Goal: Find contact information: Find contact information

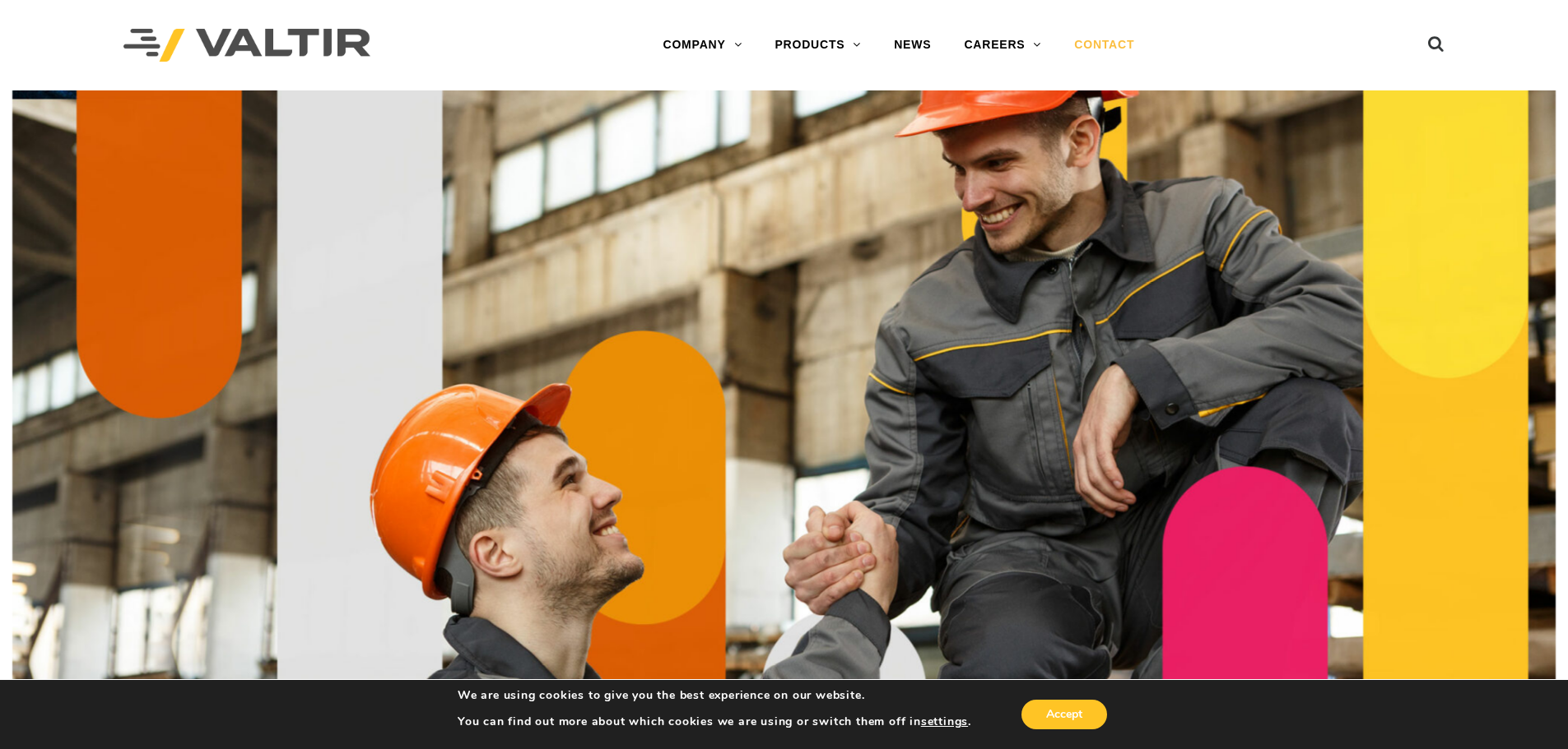
click at [1116, 42] on link "CONTACT" at bounding box center [1104, 45] width 93 height 33
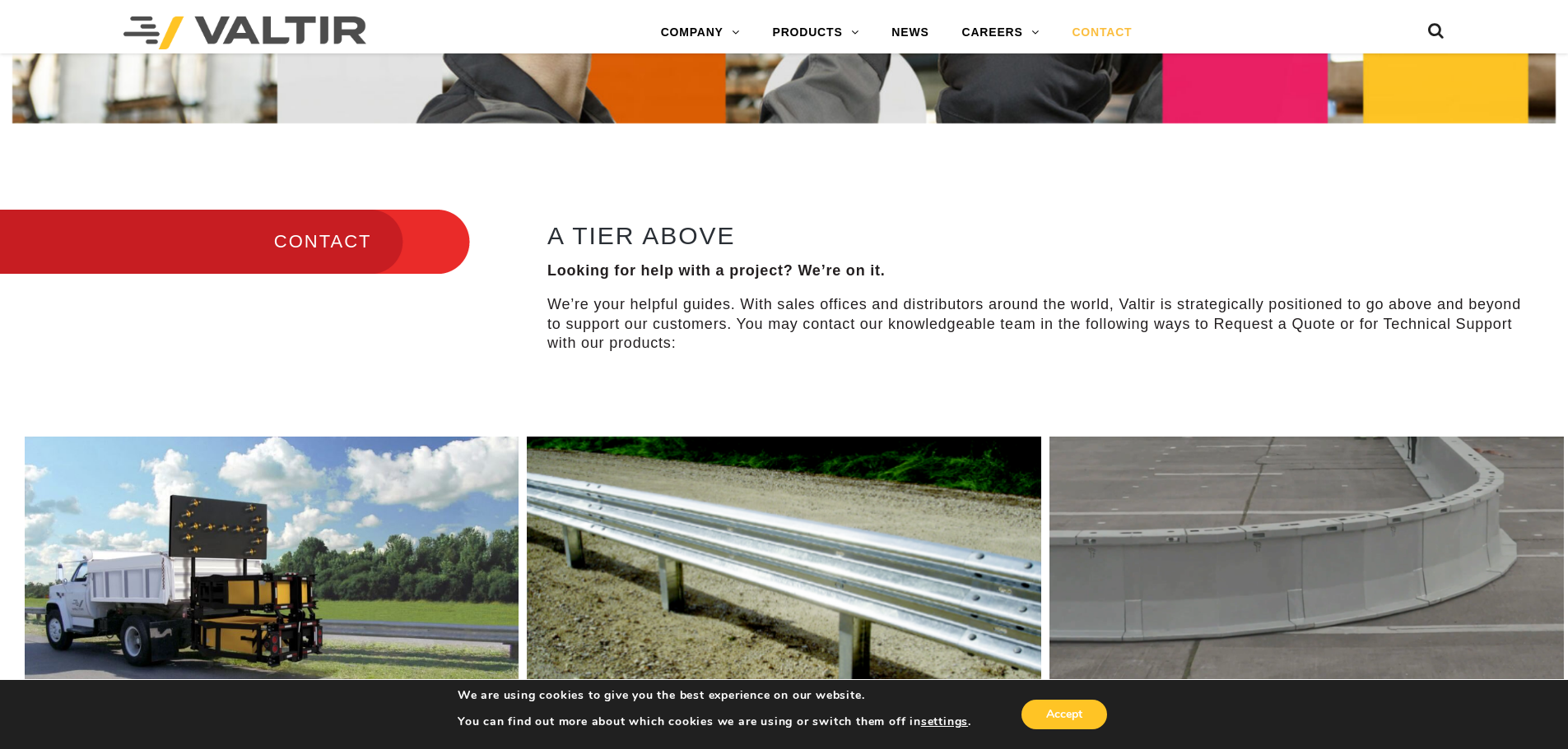
scroll to position [493, 0]
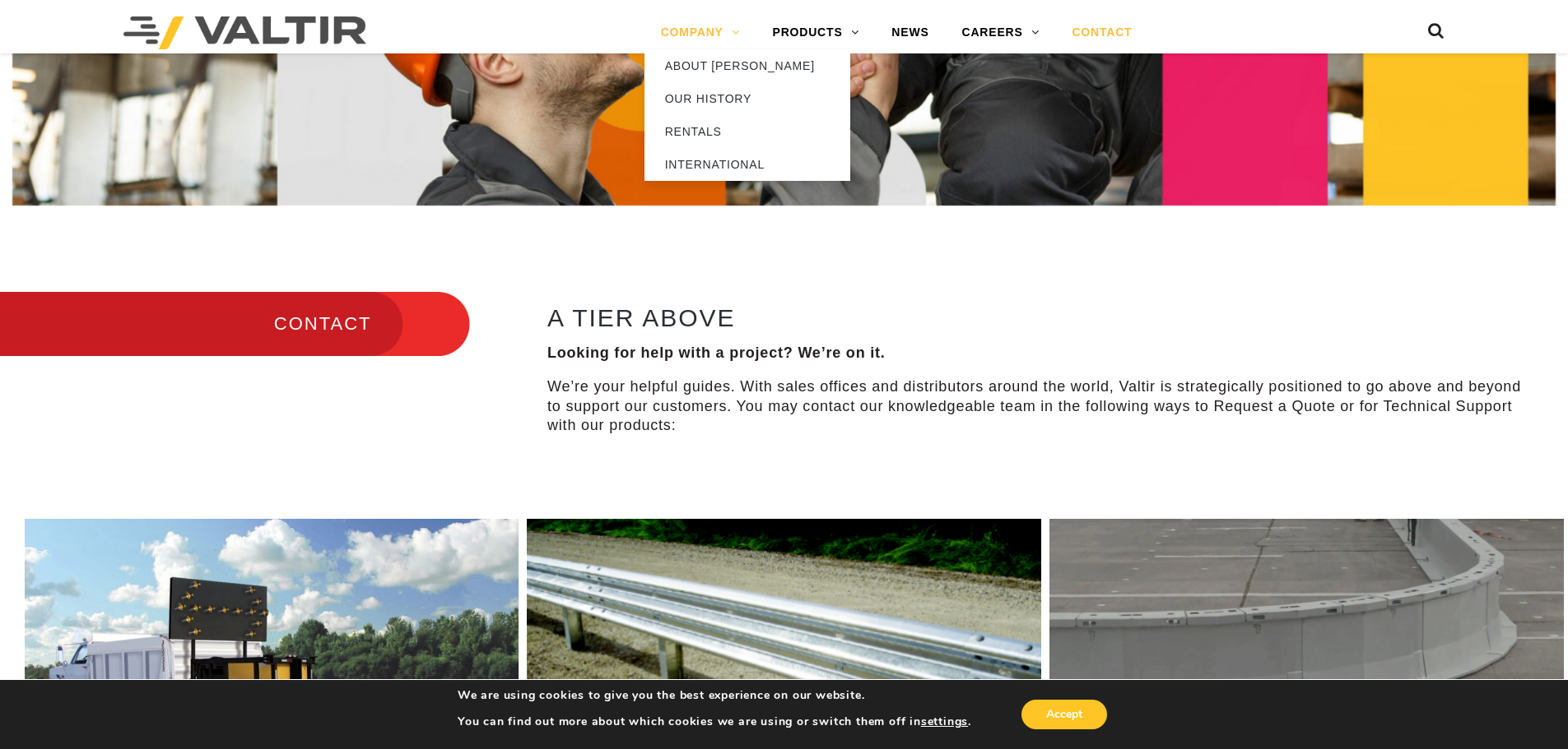
click at [738, 33] on link "COMPANY" at bounding box center [700, 33] width 112 height 33
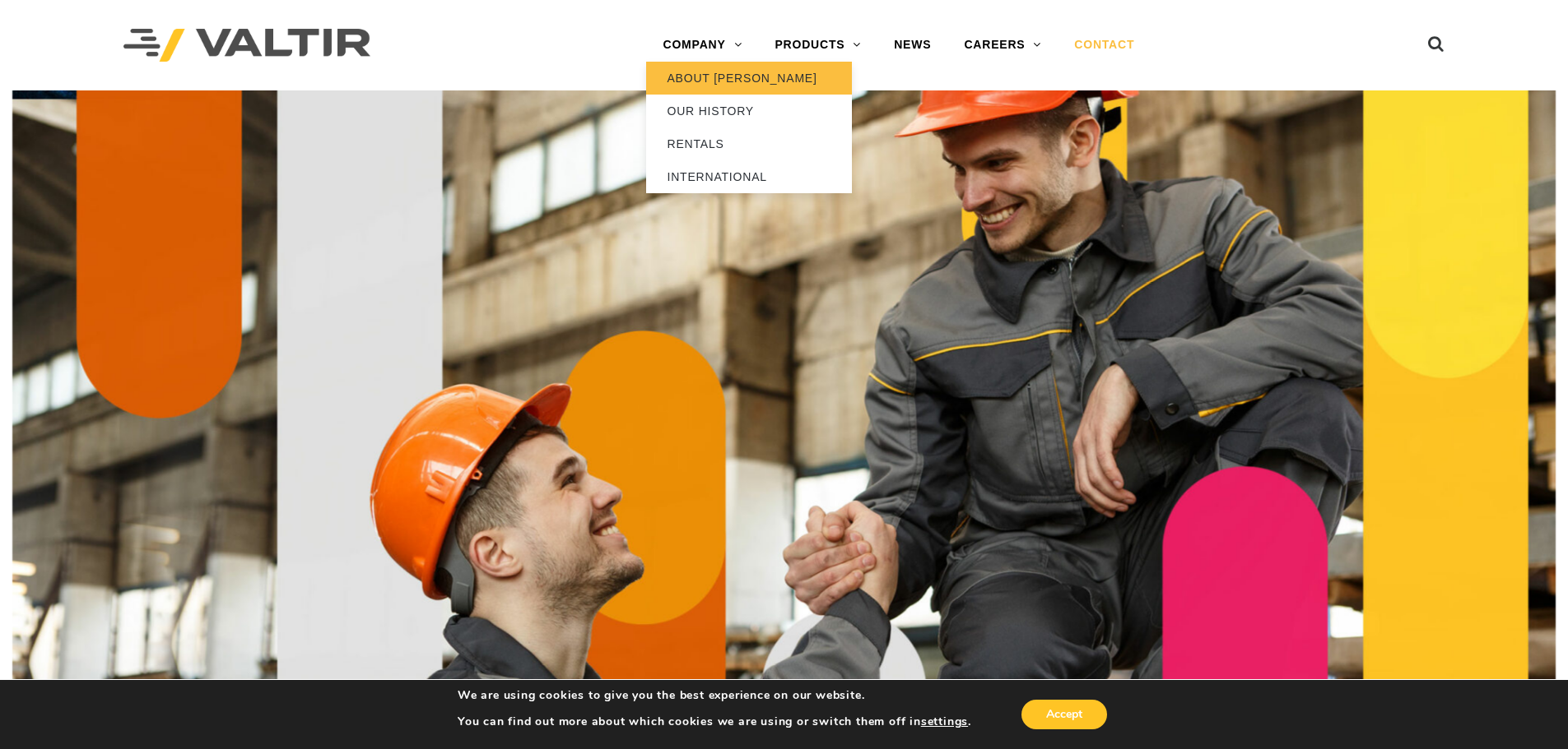
click at [726, 79] on link "ABOUT [PERSON_NAME]" at bounding box center [749, 78] width 206 height 33
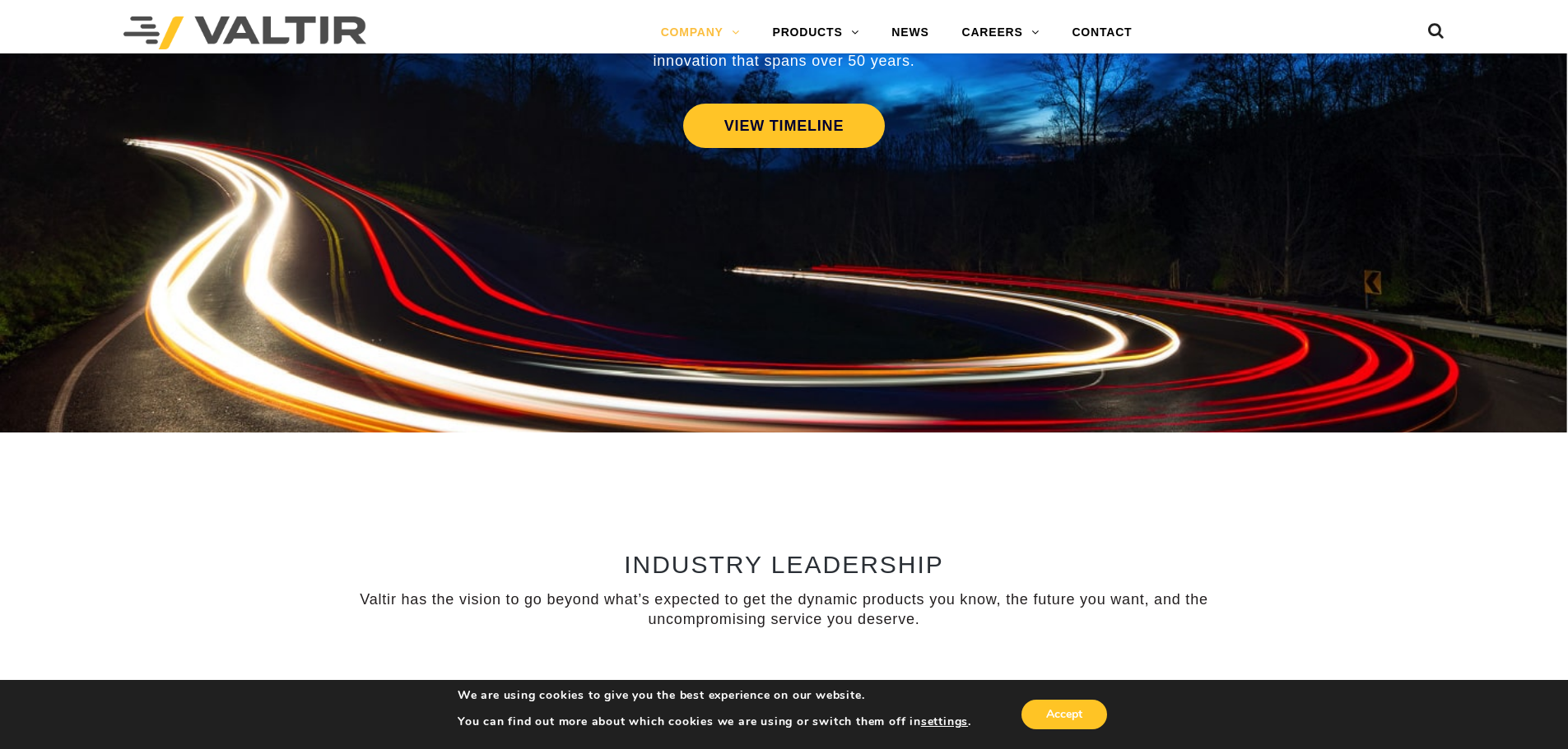
scroll to position [1316, 0]
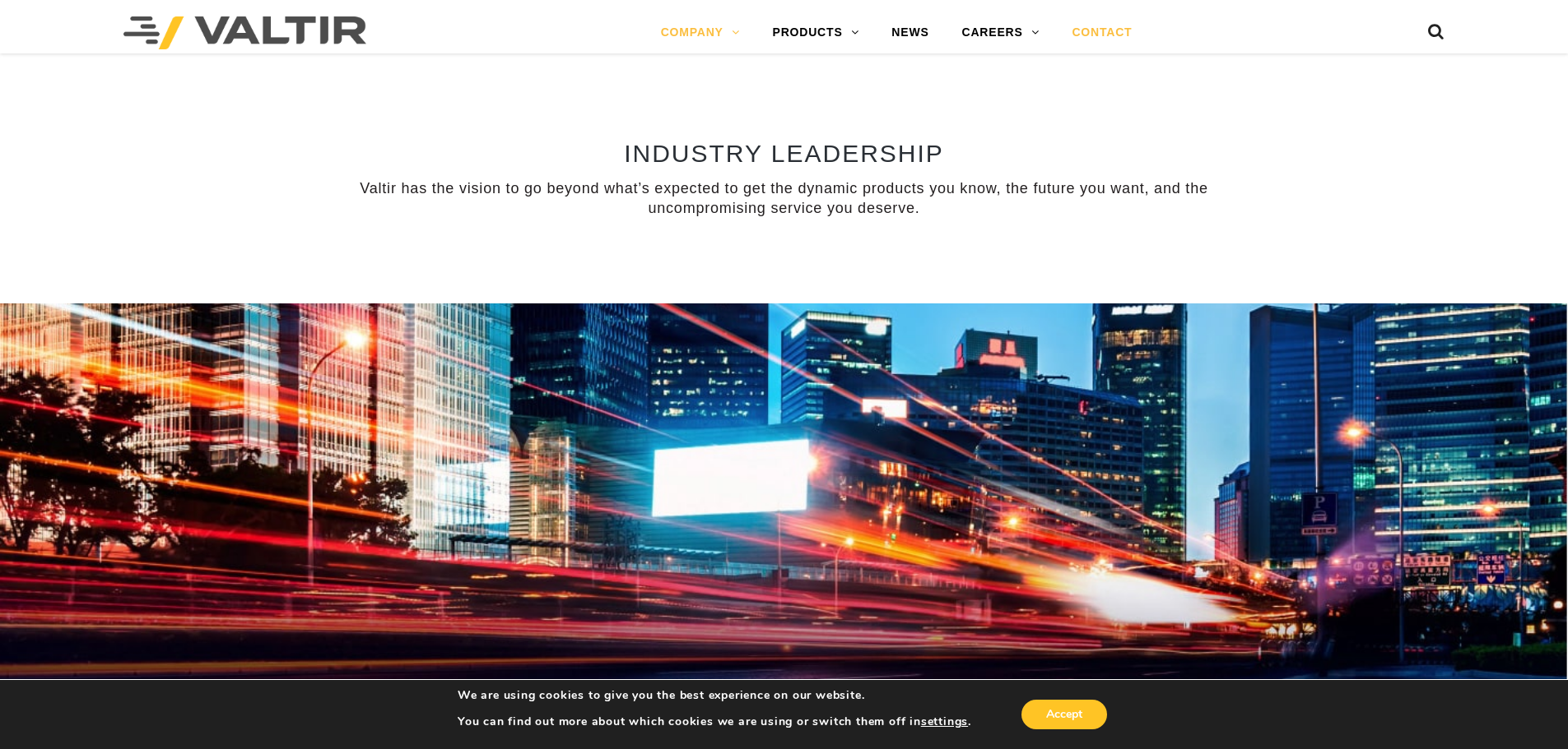
click at [1117, 29] on link "CONTACT" at bounding box center [1101, 33] width 93 height 33
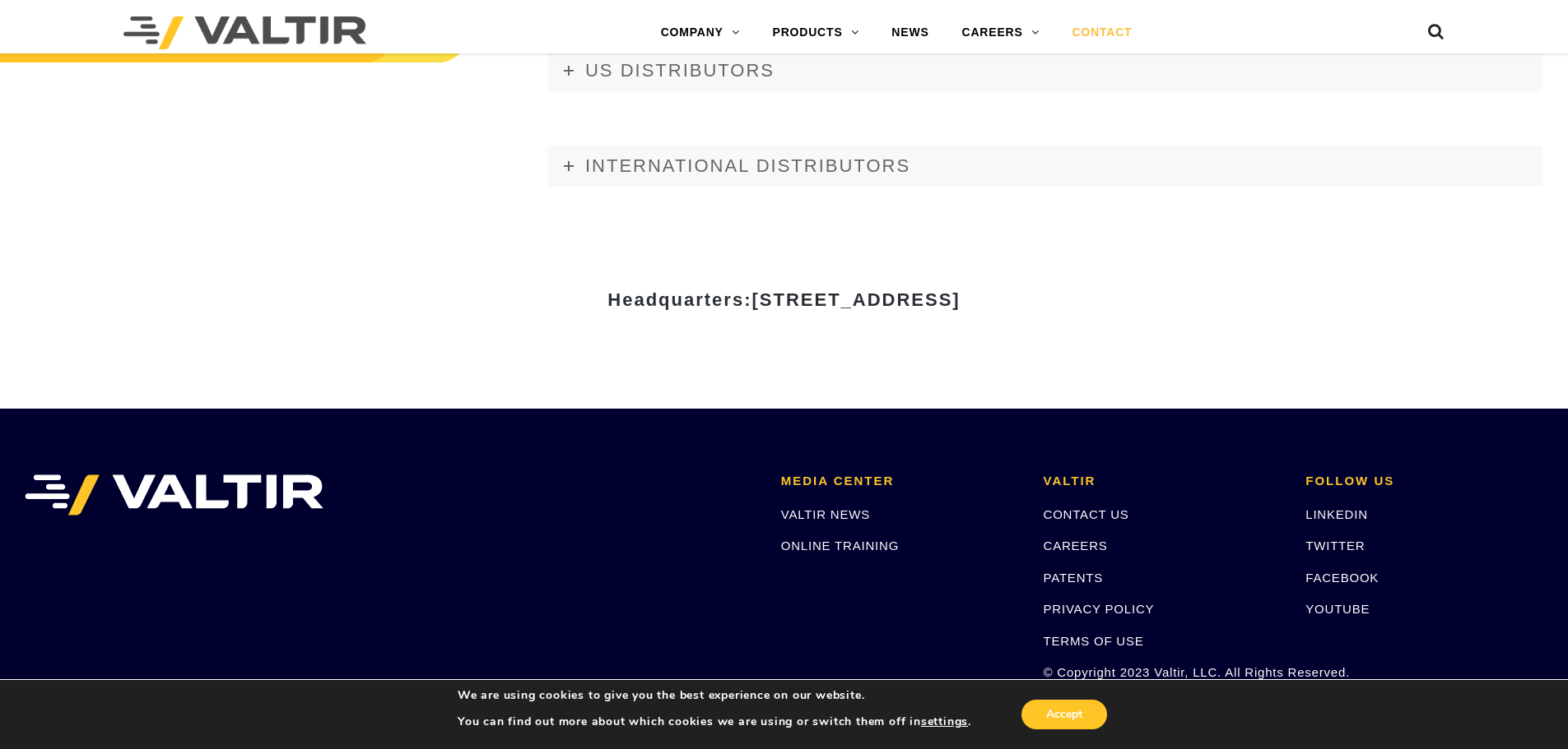
scroll to position [2221, 0]
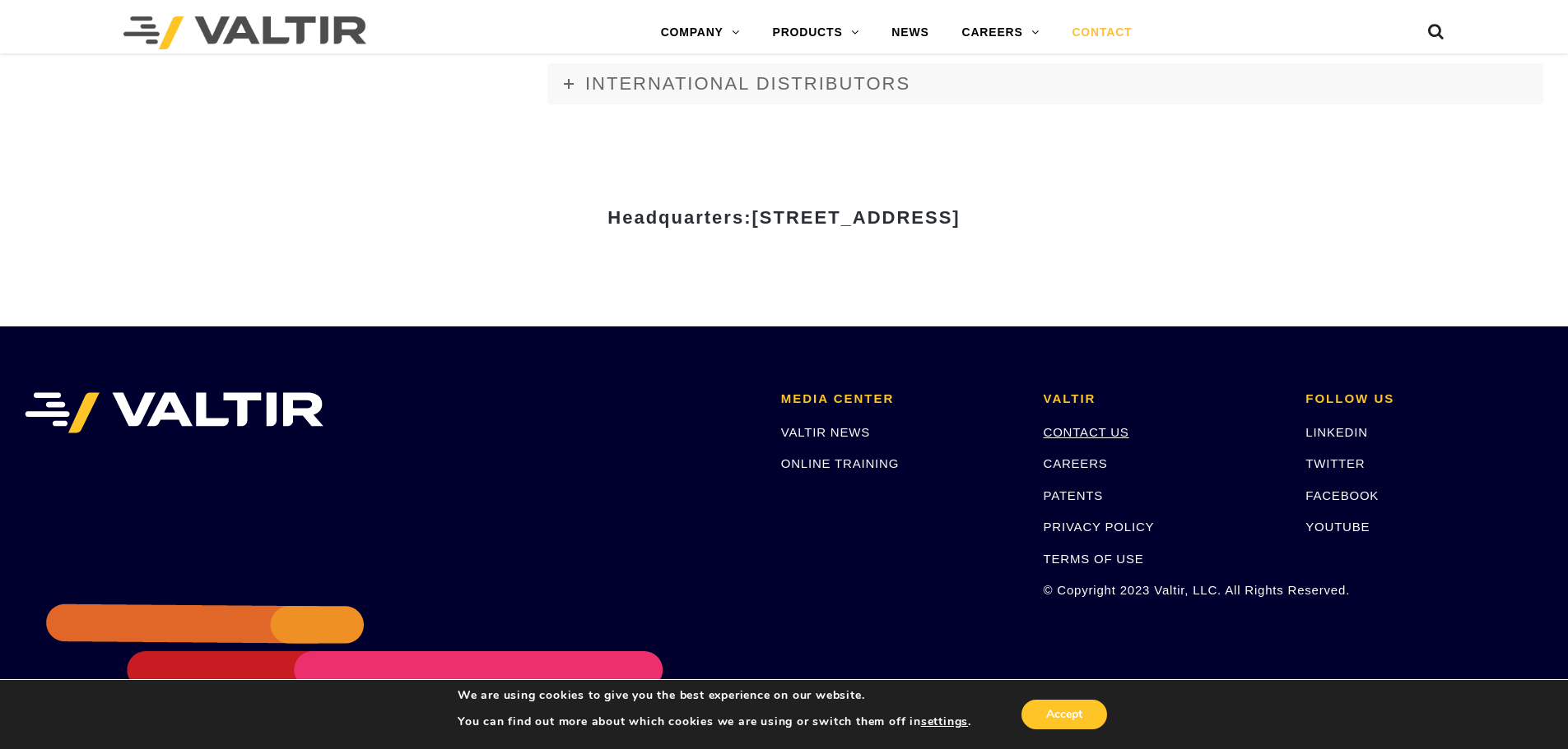
click at [1082, 429] on link "CONTACT US" at bounding box center [1085, 432] width 85 height 14
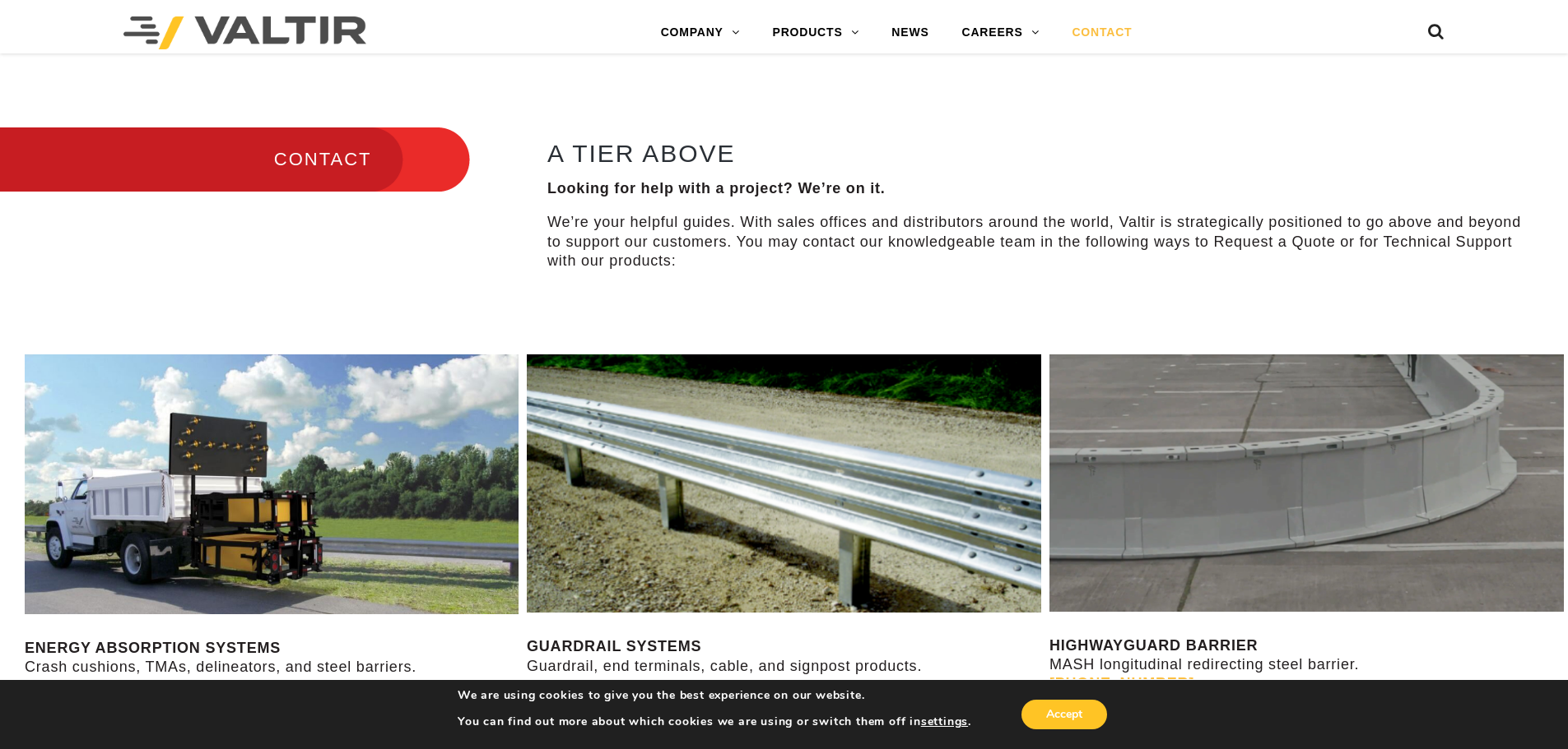
scroll to position [987, 0]
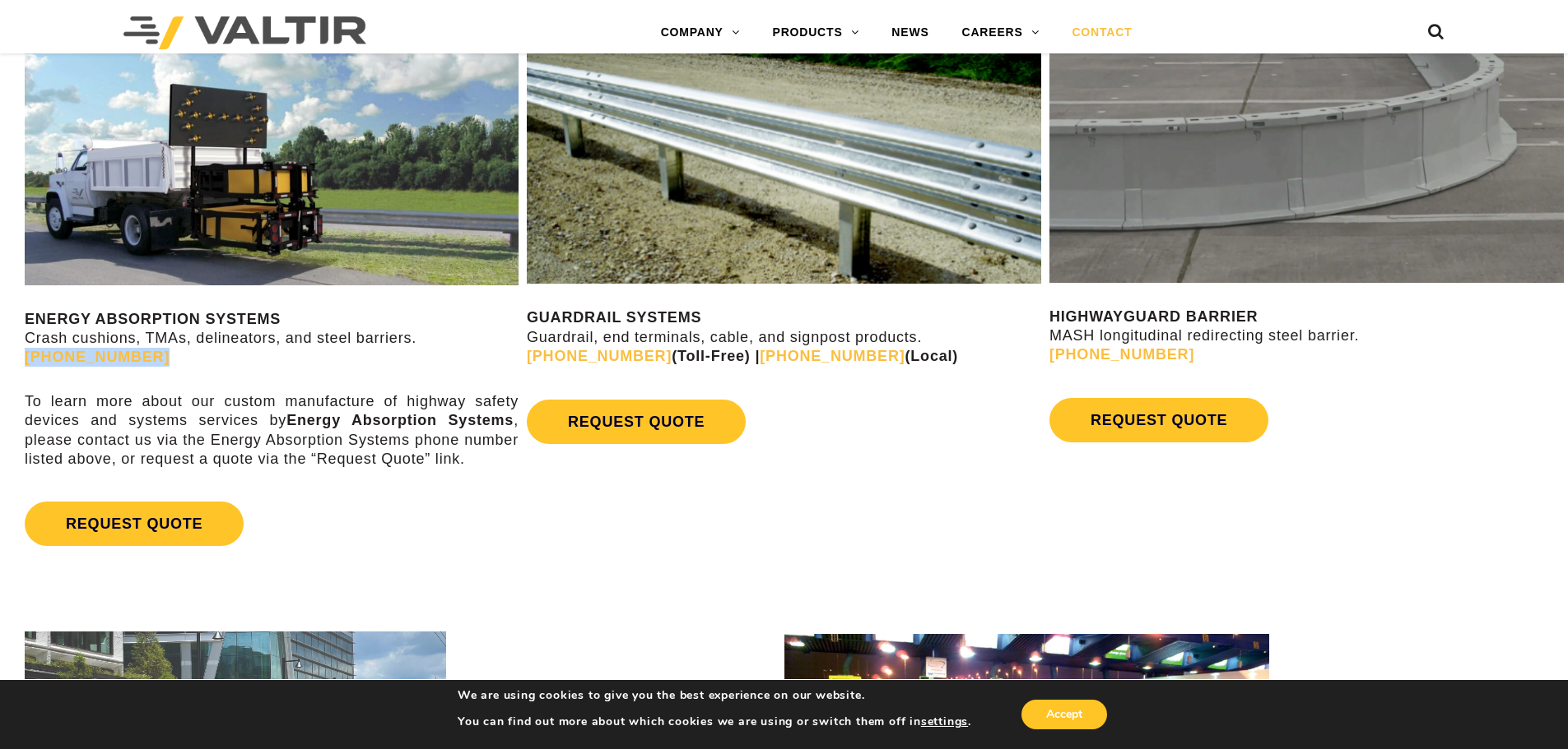
drag, startPoint x: 136, startPoint y: 355, endPoint x: 17, endPoint y: 356, distance: 119.0
click at [17, 356] on div "ENERGY ABSORPTION SYSTEMS Crash cushions, TMAs, delineators, and steel barriers…" at bounding box center [261, 295] width 523 height 569
drag, startPoint x: 96, startPoint y: 352, endPoint x: 122, endPoint y: 367, distance: 30.0
click at [60, 375] on div "ENERGY ABSORPTION SYSTEMS Crash cushions, TMAs, delineators, and steel barriers…" at bounding box center [271, 290] width 494 height 529
drag, startPoint x: 142, startPoint y: 357, endPoint x: 33, endPoint y: 366, distance: 109.4
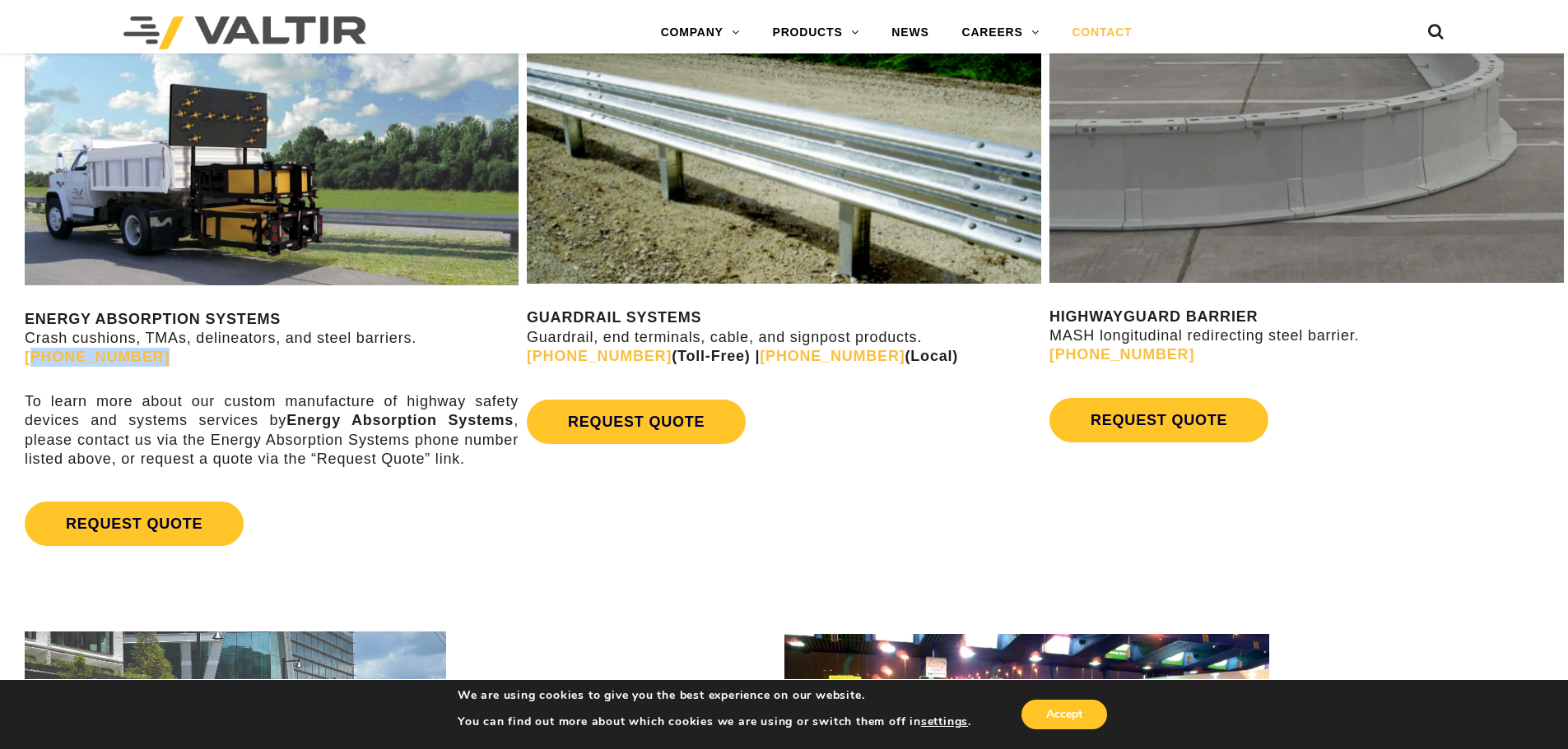
click at [33, 366] on p "ENERGY ABSORPTION SYSTEMS Crash cushions, TMAs, delineators, and steel barriers…" at bounding box center [271, 339] width 494 height 58
drag, startPoint x: 40, startPoint y: 362, endPoint x: 166, endPoint y: 349, distance: 126.7
click at [166, 349] on p "ENERGY ABSORPTION SYSTEMS Crash cushions, TMAs, delineators, and steel barriers…" at bounding box center [271, 339] width 494 height 58
drag, startPoint x: 136, startPoint y: 357, endPoint x: 17, endPoint y: 362, distance: 119.1
click at [17, 362] on div "ENERGY ABSORPTION SYSTEMS Crash cushions, TMAs, delineators, and steel barriers…" at bounding box center [261, 295] width 523 height 569
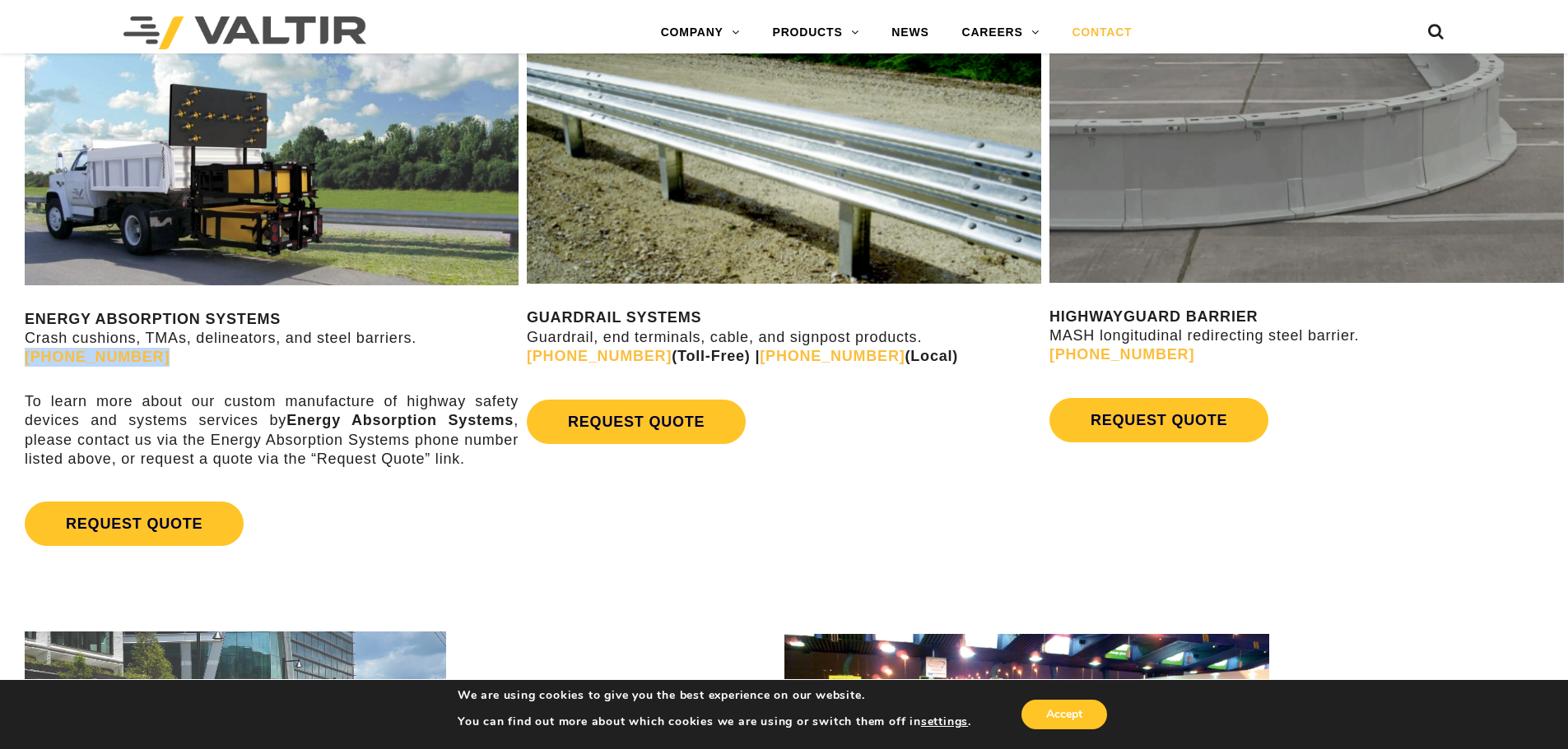
drag, startPoint x: 50, startPoint y: 358, endPoint x: 162, endPoint y: 351, distance: 112.2
click at [162, 351] on p "ENERGY ABSORPTION SYSTEMS Crash cushions, TMAs, delineators, and steel barriers…" at bounding box center [271, 339] width 494 height 58
drag, startPoint x: 144, startPoint y: 355, endPoint x: 126, endPoint y: 355, distance: 18.0
click at [126, 355] on p "ENERGY ABSORPTION SYSTEMS Crash cushions, TMAs, delineators, and steel barriers…" at bounding box center [271, 339] width 494 height 58
click at [142, 357] on p "ENERGY ABSORPTION SYSTEMS Crash cushions, TMAs, delineators, and steel barriers…" at bounding box center [271, 339] width 494 height 58
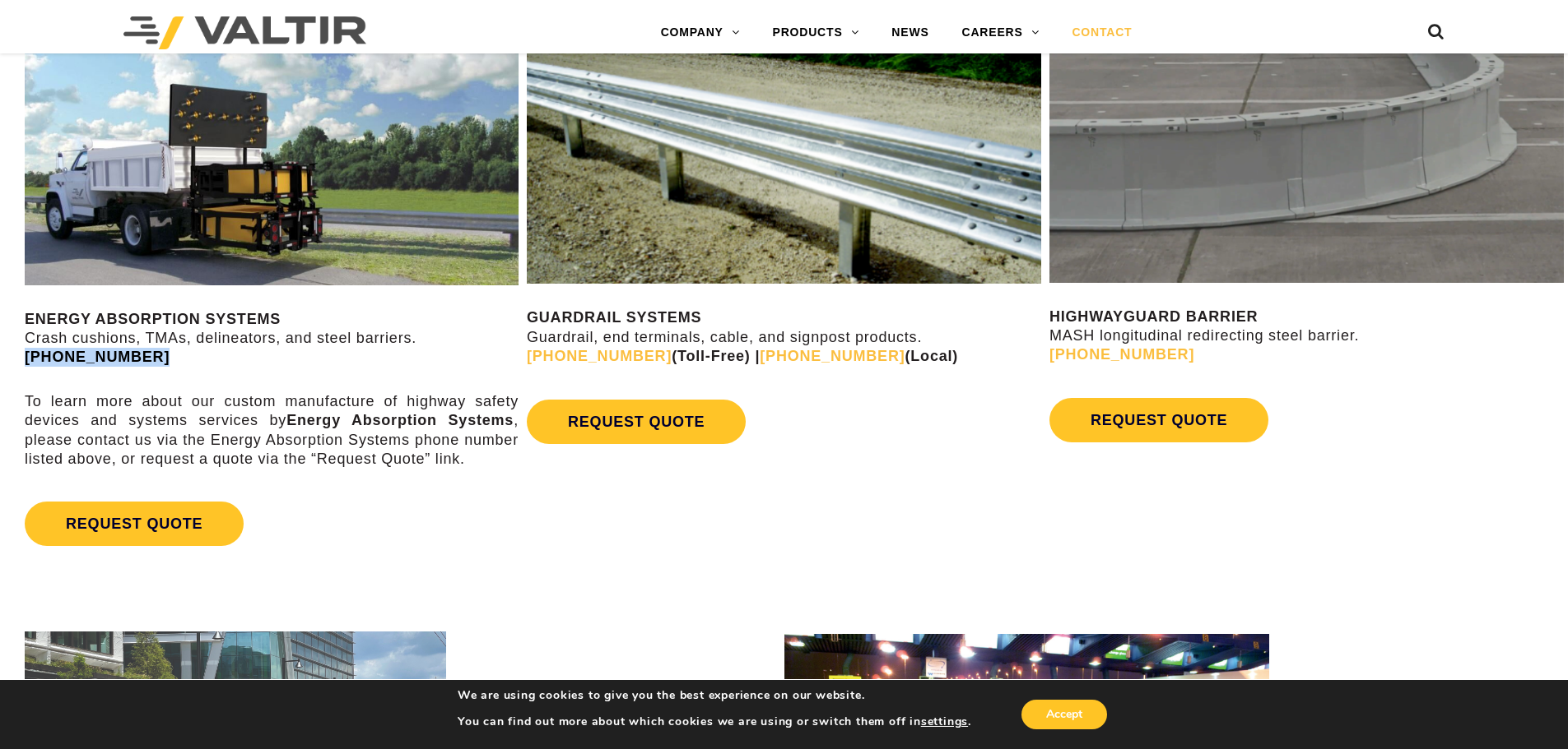
drag, startPoint x: 140, startPoint y: 357, endPoint x: 27, endPoint y: 350, distance: 113.2
click at [27, 350] on p "ENERGY ABSORPTION SYSTEMS Crash cushions, TMAs, delineators, and steel barriers…" at bounding box center [271, 339] width 494 height 58
